Goal: Task Accomplishment & Management: Manage account settings

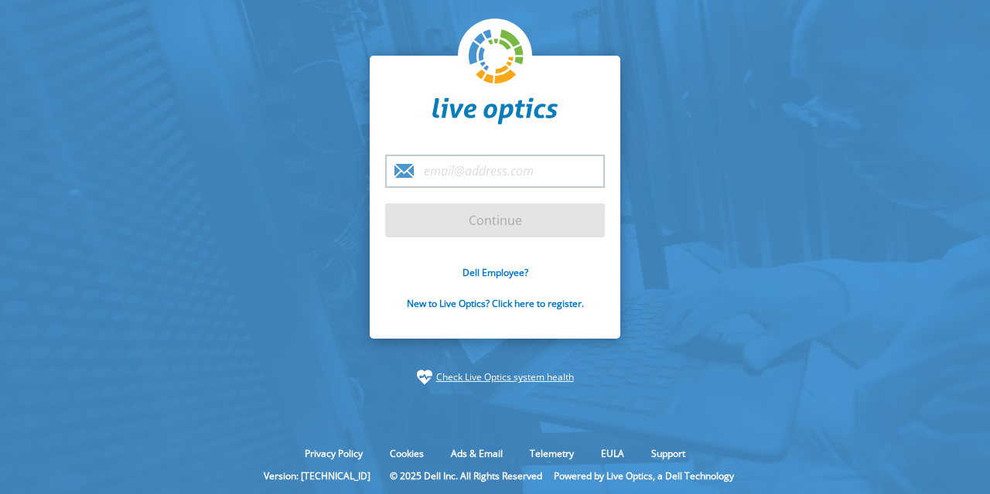
type input "[EMAIL_ADDRESS][DOMAIN_NAME]"
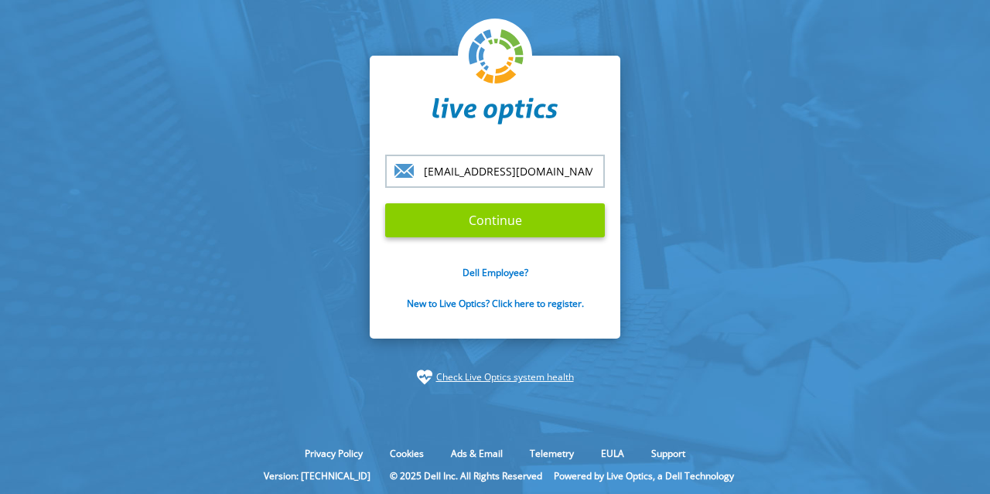
click at [456, 222] on input "Continue" at bounding box center [495, 220] width 220 height 34
click at [483, 221] on input "Continue" at bounding box center [495, 220] width 220 height 34
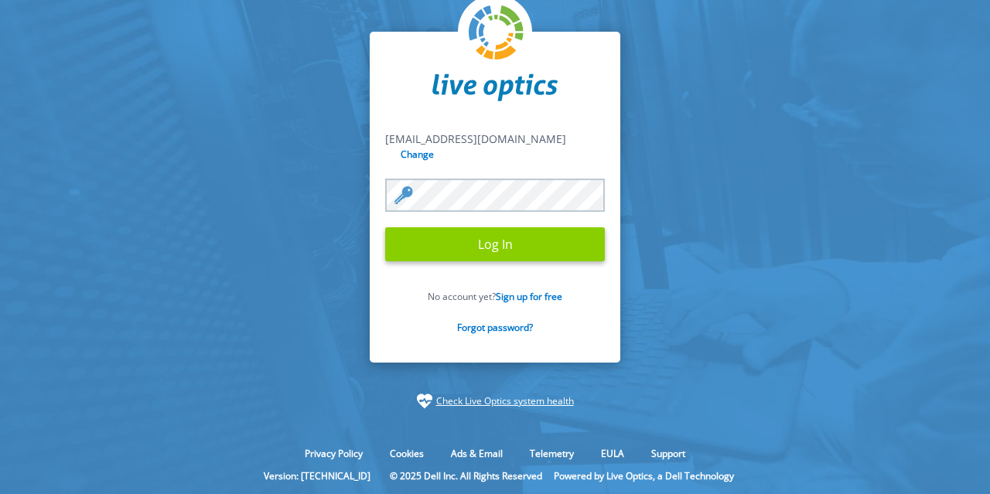
click at [484, 236] on input "Log In" at bounding box center [495, 244] width 220 height 34
click at [484, 239] on input "Log In" at bounding box center [495, 244] width 220 height 34
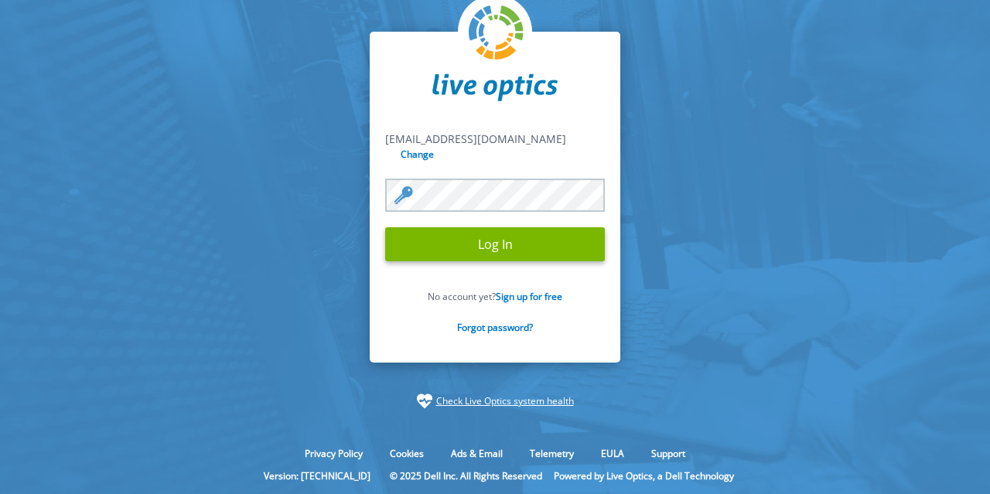
click at [242, 169] on section "[EMAIL_ADDRESS][DOMAIN_NAME] [EMAIL_ADDRESS][DOMAIN_NAME] Change Log In No acco…" at bounding box center [495, 220] width 990 height 441
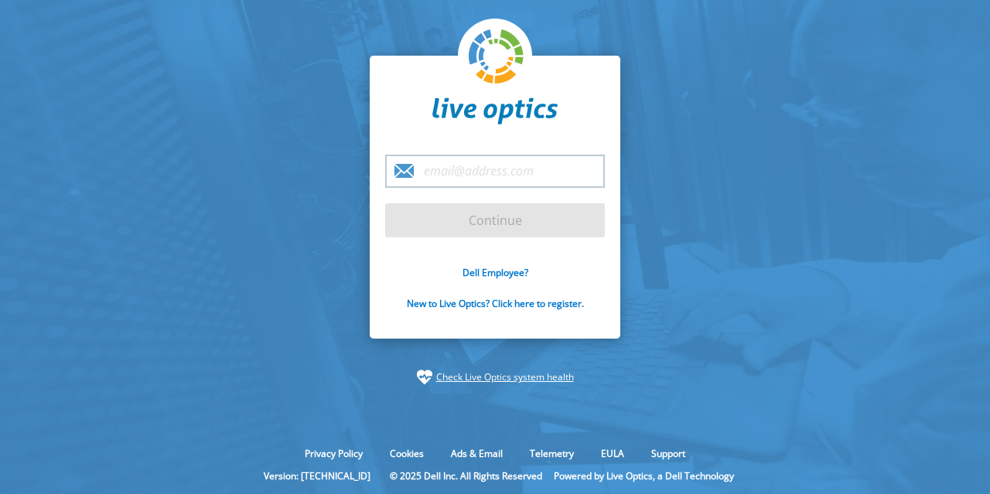
type input "[EMAIL_ADDRESS][DOMAIN_NAME]"
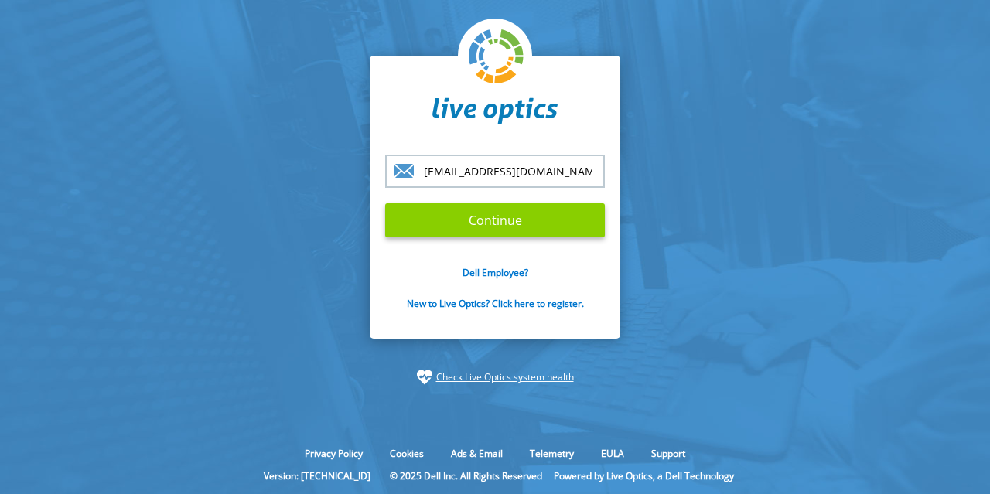
click at [482, 220] on input "Continue" at bounding box center [495, 220] width 220 height 34
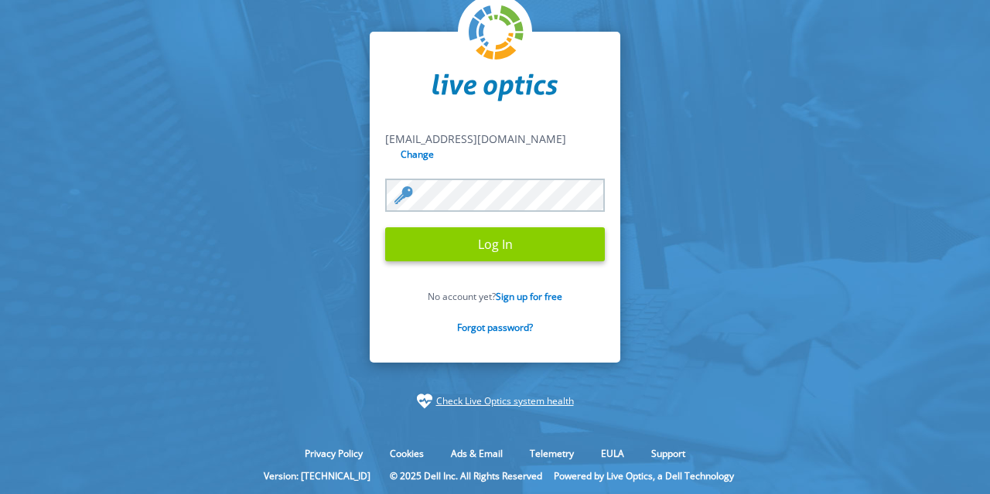
click at [476, 239] on input "Log In" at bounding box center [495, 244] width 220 height 34
